Goal: Task Accomplishment & Management: Manage account settings

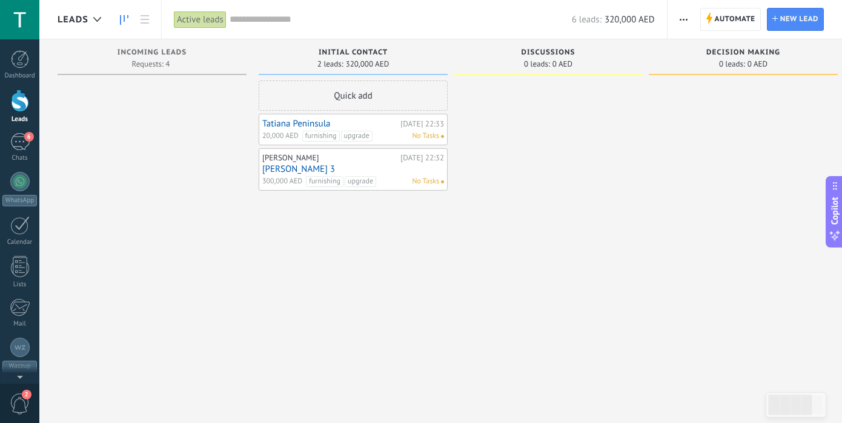
scroll to position [18, 0]
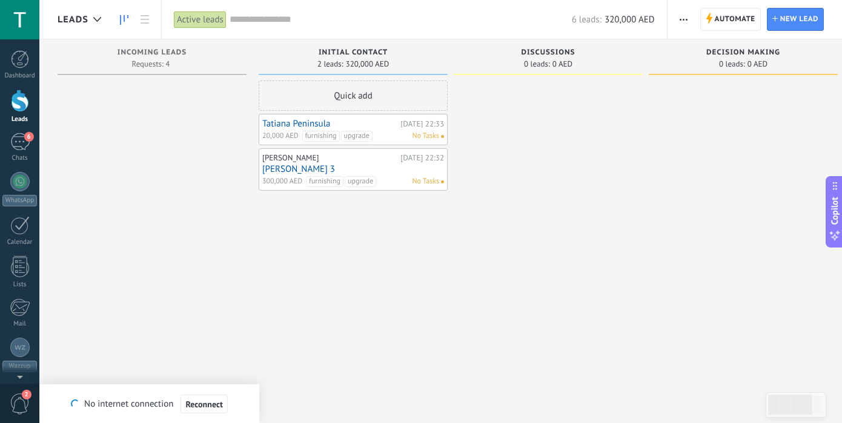
click at [13, 106] on div at bounding box center [20, 101] width 18 height 22
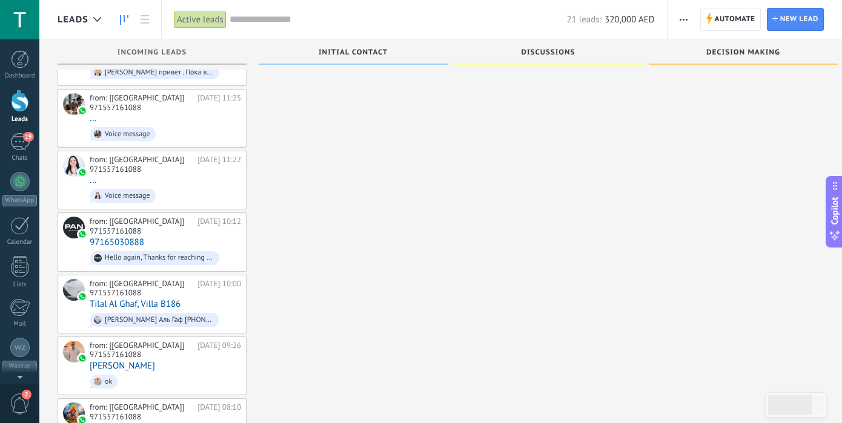
scroll to position [671, 0]
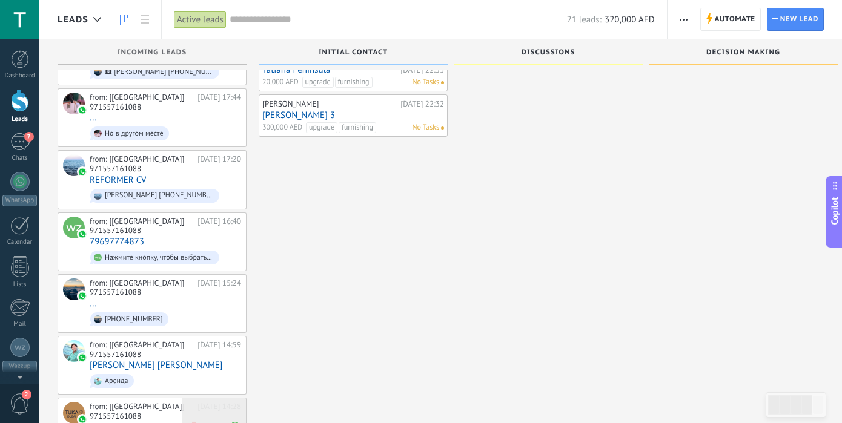
click at [194, 421] on use at bounding box center [193, 426] width 9 height 11
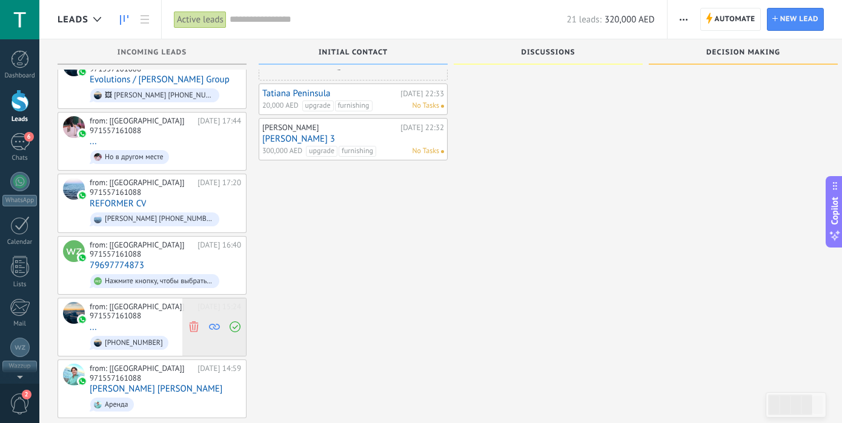
click at [195, 321] on use at bounding box center [193, 326] width 9 height 11
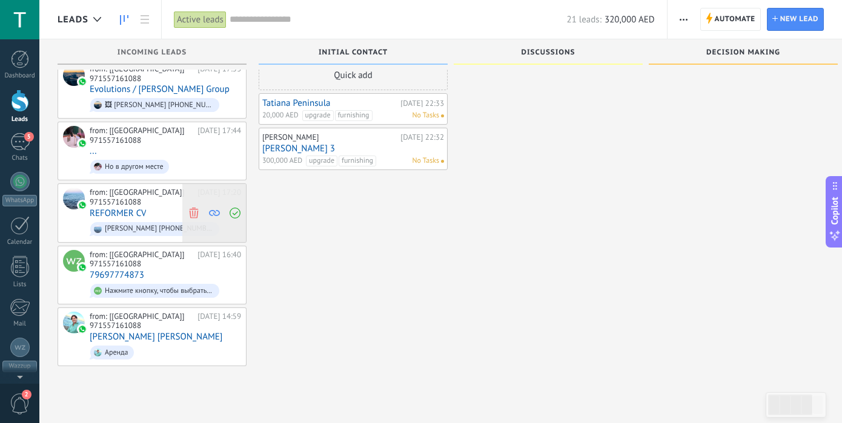
click at [194, 208] on icon at bounding box center [193, 213] width 11 height 11
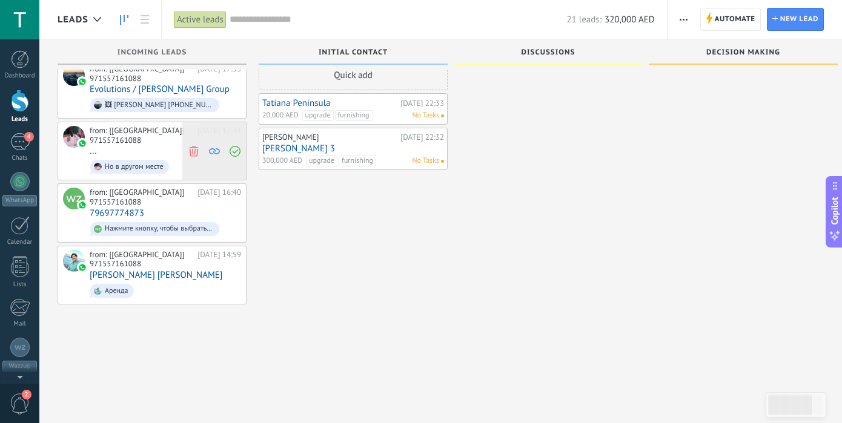
click at [197, 145] on use at bounding box center [193, 150] width 9 height 11
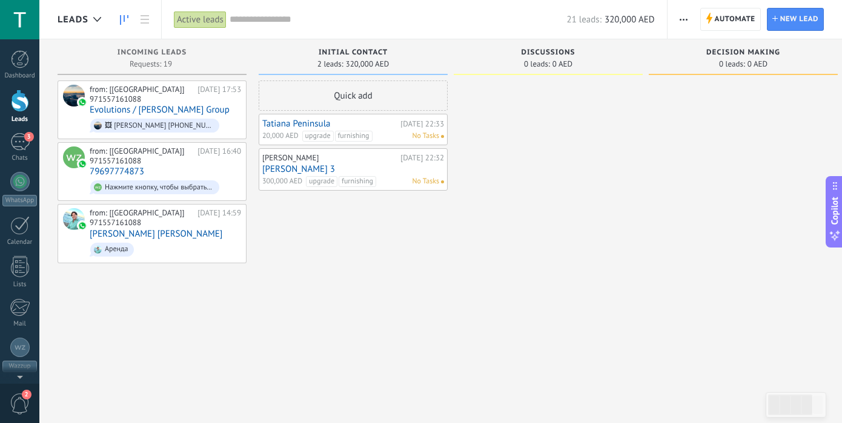
scroll to position [0, 0]
click at [196, 104] on icon at bounding box center [193, 109] width 11 height 11
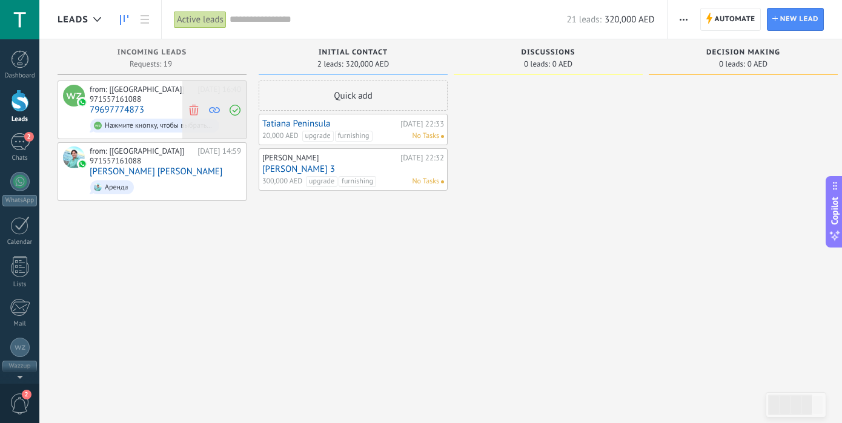
click at [195, 104] on use at bounding box center [193, 109] width 9 height 11
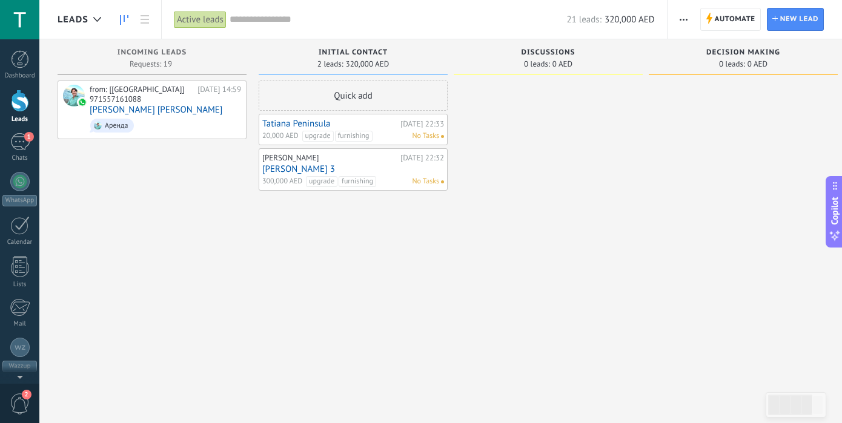
click at [684, 17] on span "button" at bounding box center [683, 19] width 8 height 23
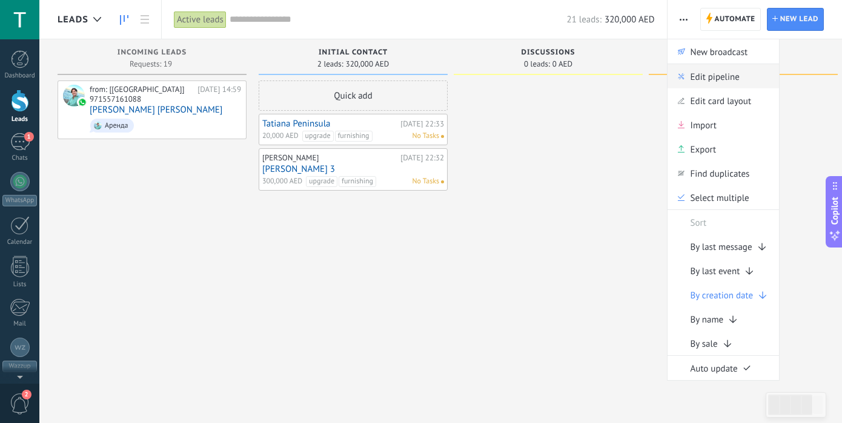
click at [717, 81] on span "Edit pipeline" at bounding box center [714, 76] width 49 height 24
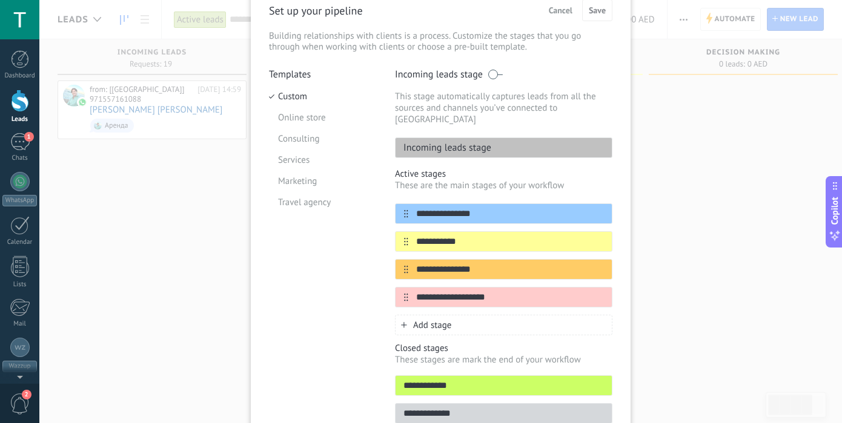
scroll to position [61, 0]
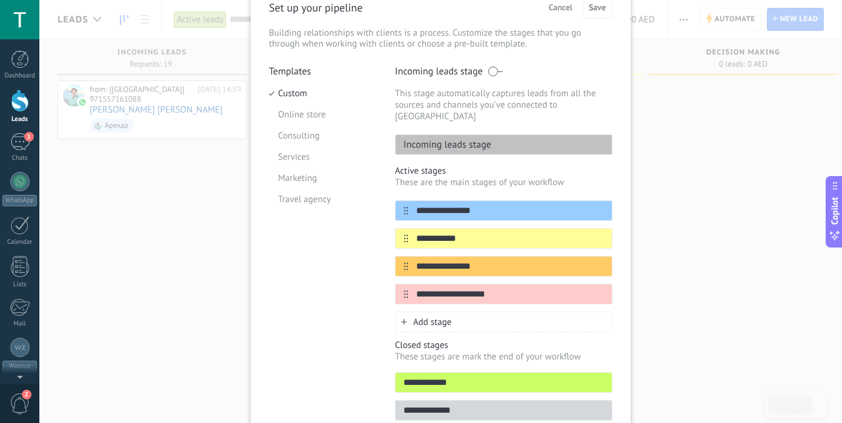
click at [694, 179] on div "**********" at bounding box center [440, 211] width 802 height 423
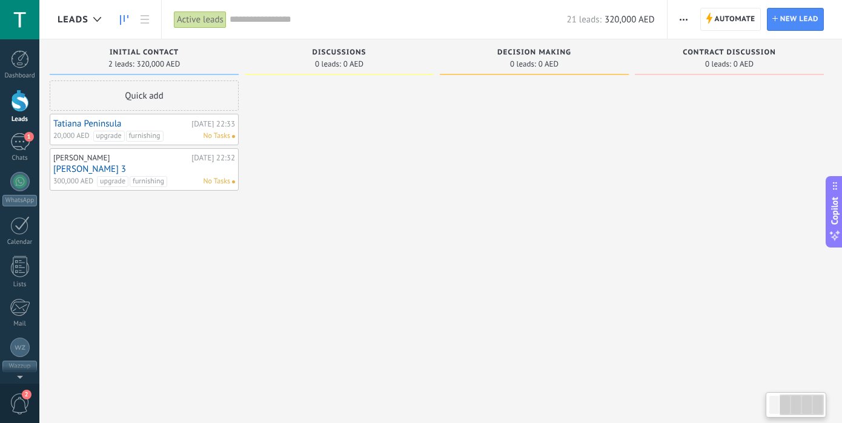
scroll to position [0, 209]
click at [31, 25] on div at bounding box center [19, 19] width 39 height 39
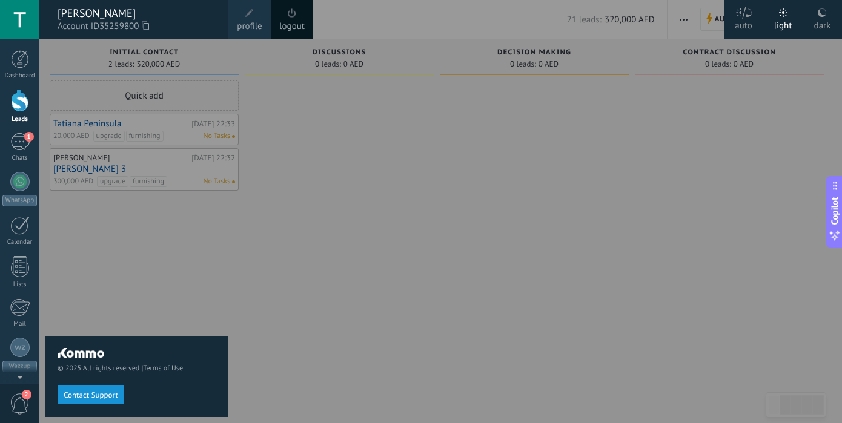
click at [254, 19] on span at bounding box center [249, 13] width 13 height 13
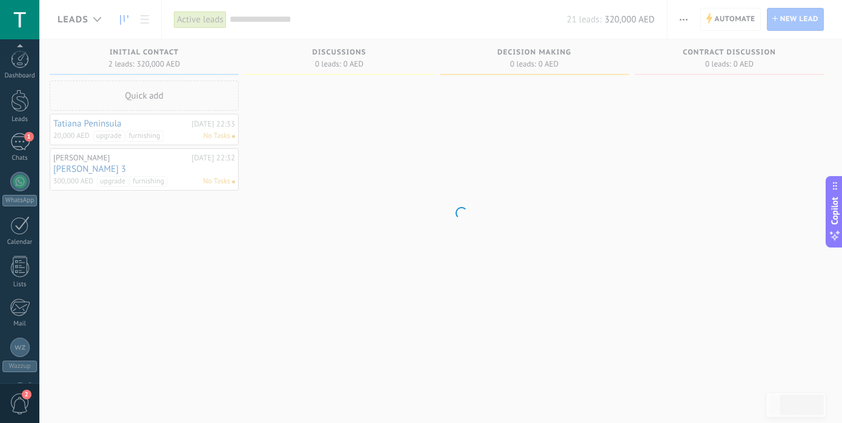
scroll to position [125, 0]
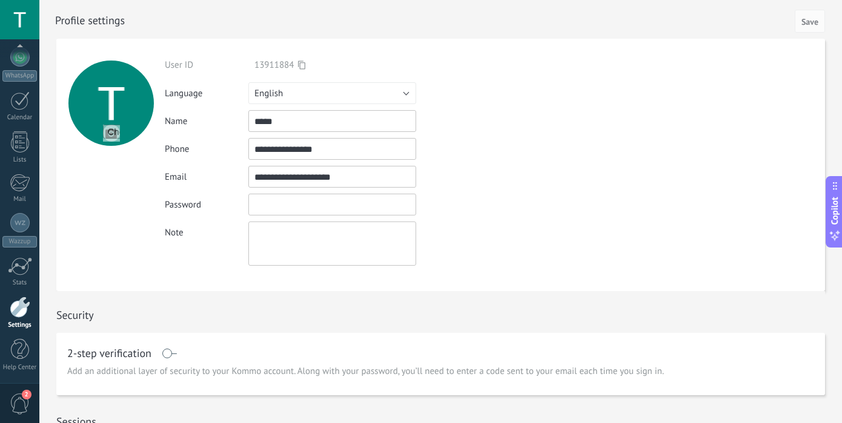
click at [304, 203] on input "textbox" at bounding box center [332, 205] width 168 height 22
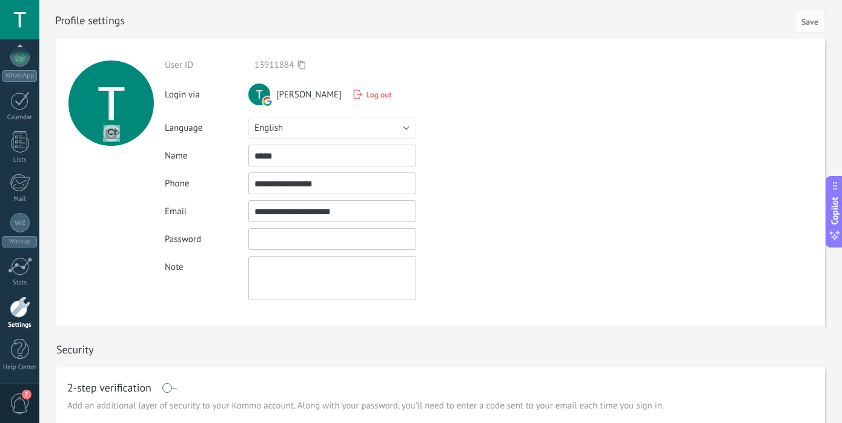
click at [302, 236] on input "textbox" at bounding box center [332, 239] width 168 height 22
click at [486, 240] on div "Password" at bounding box center [342, 239] width 354 height 22
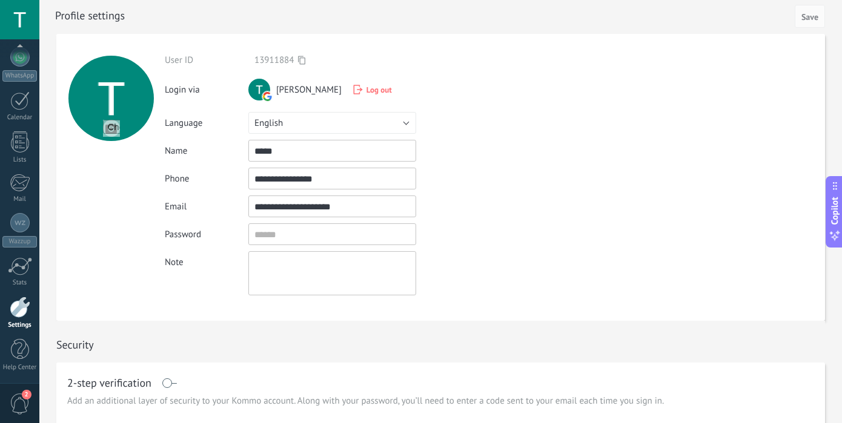
scroll to position [0, 0]
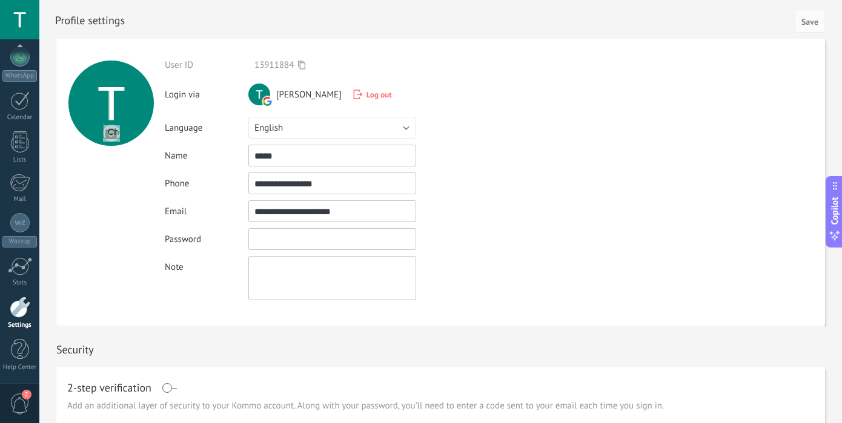
click at [376, 236] on input "textbox" at bounding box center [332, 239] width 168 height 22
click at [493, 265] on div "Note" at bounding box center [342, 278] width 354 height 44
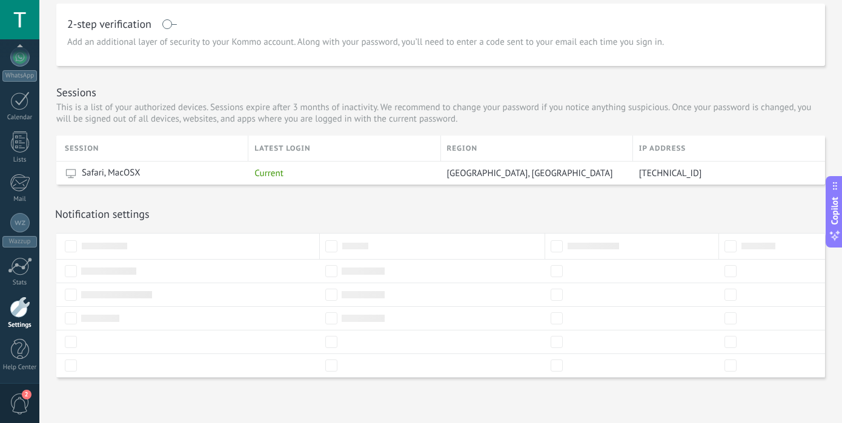
scroll to position [364, 0]
